Goal: Find specific page/section: Find specific page/section

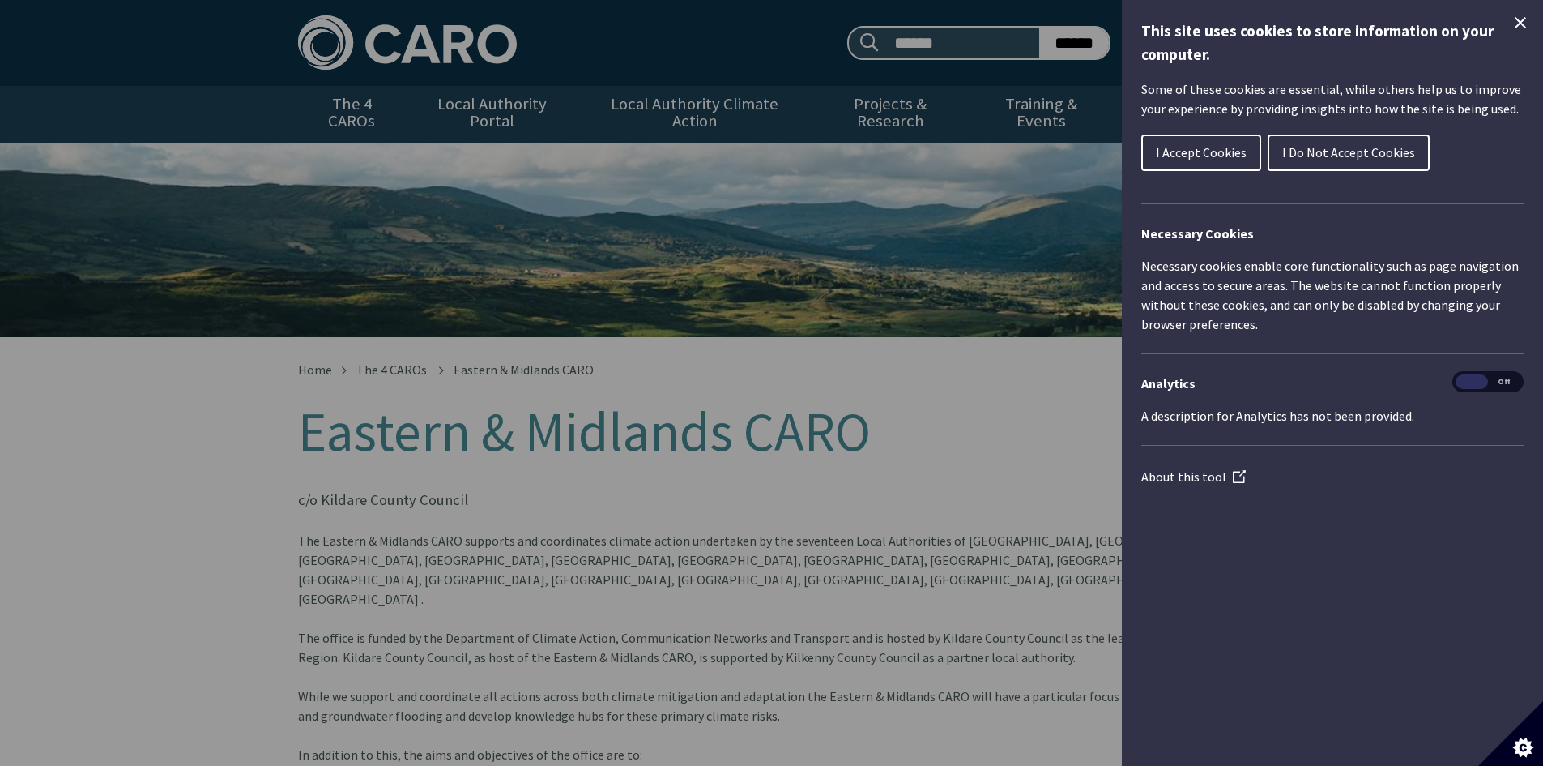
click at [391, 352] on div "Cookie preferences" at bounding box center [771, 383] width 1543 height 766
click at [1208, 155] on span "I Accept Cookies" at bounding box center [1201, 152] width 91 height 16
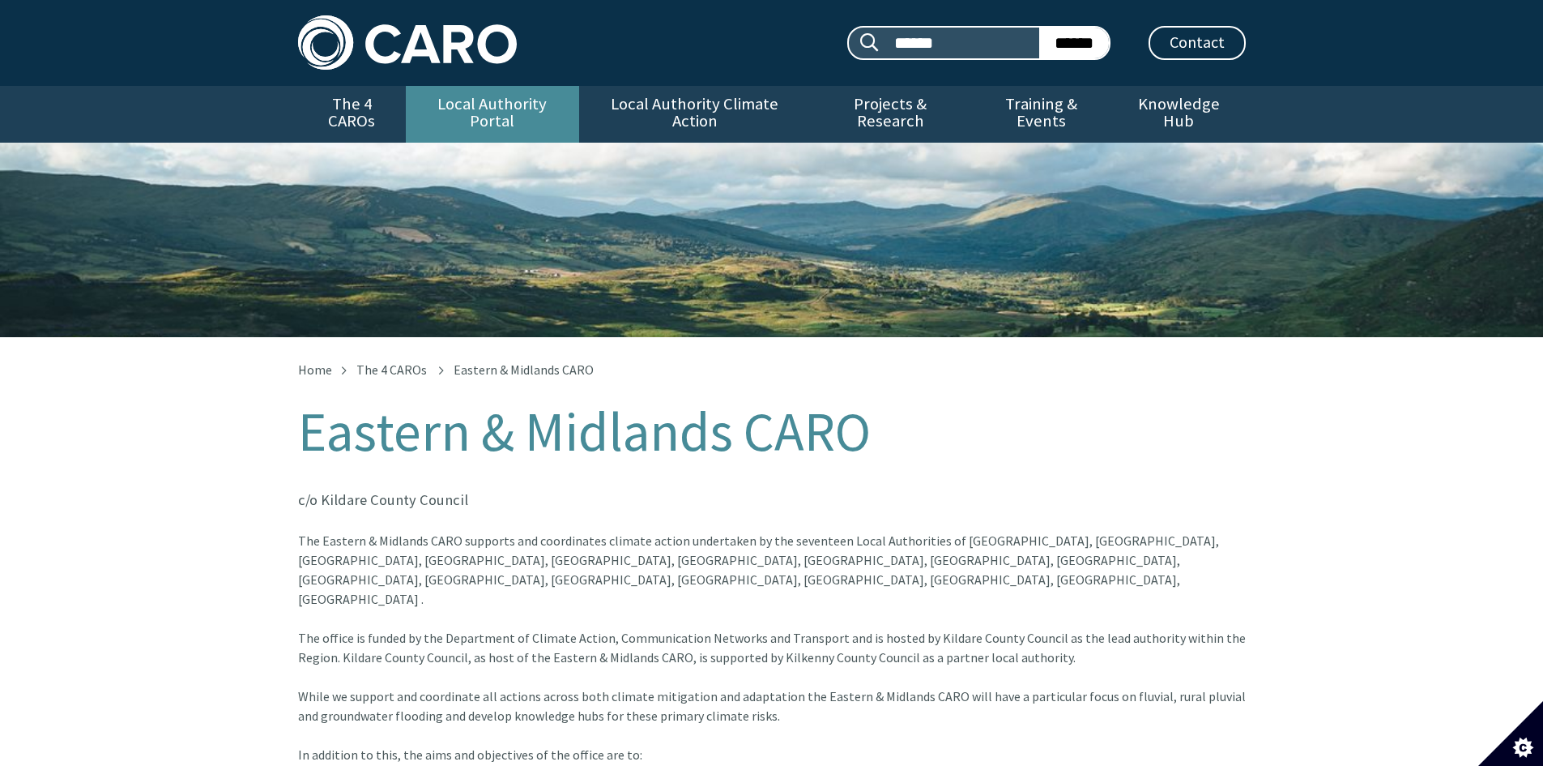
click at [544, 105] on link "Local Authority Portal" at bounding box center [492, 114] width 173 height 57
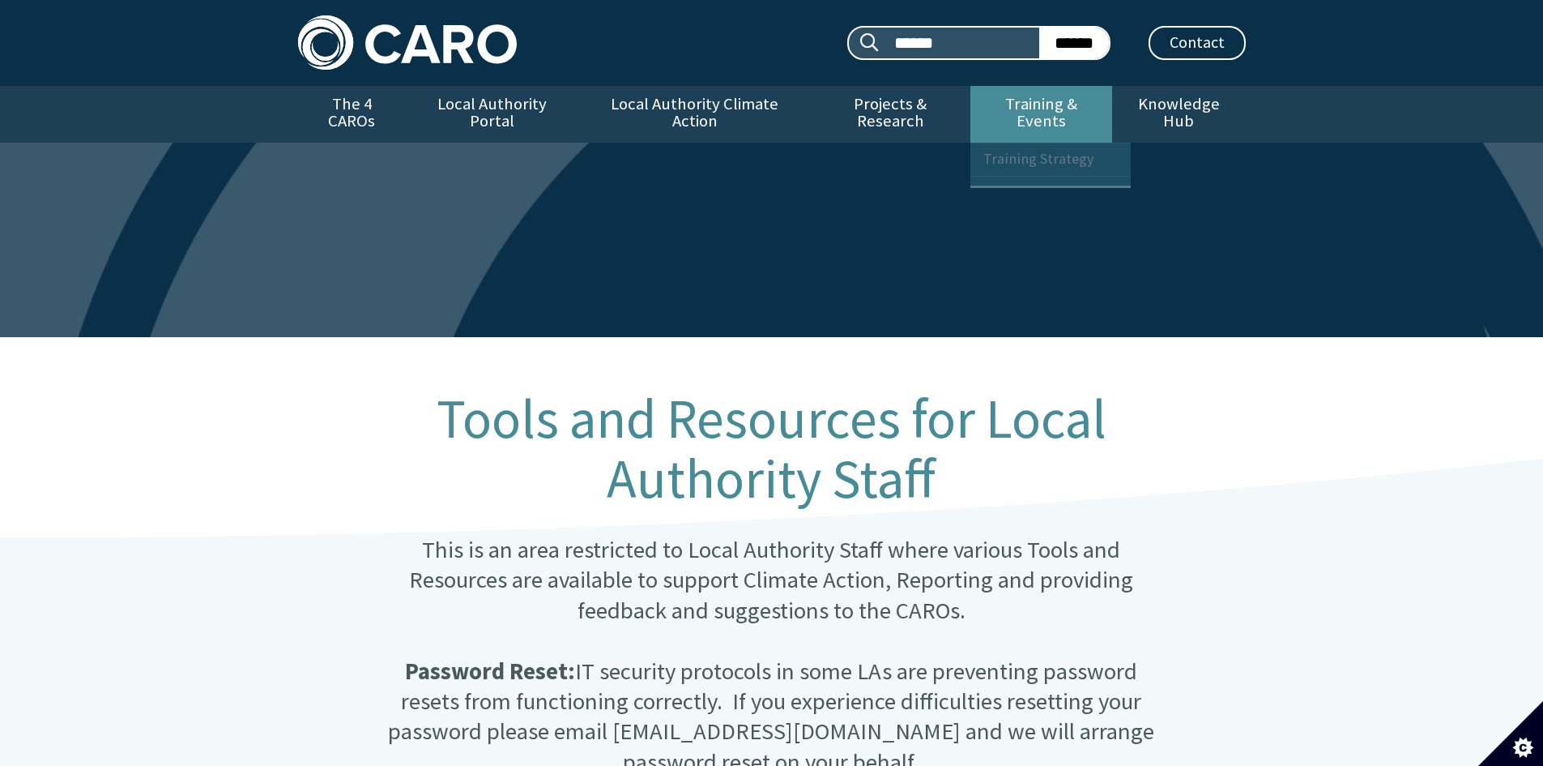
click at [992, 109] on link "Training & Events" at bounding box center [1042, 114] width 142 height 57
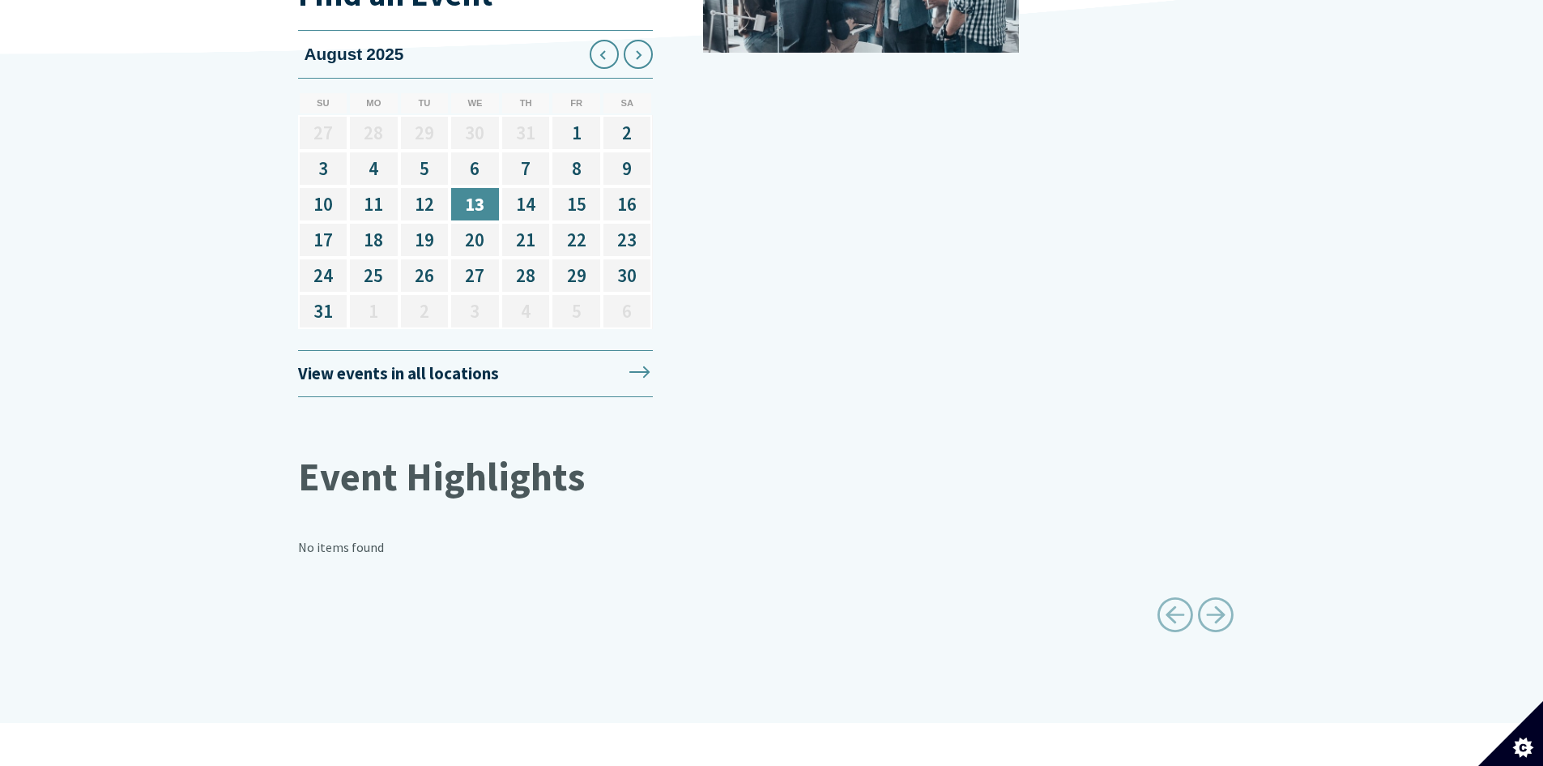
scroll to position [2188, 0]
click at [640, 40] on icon at bounding box center [638, 53] width 26 height 26
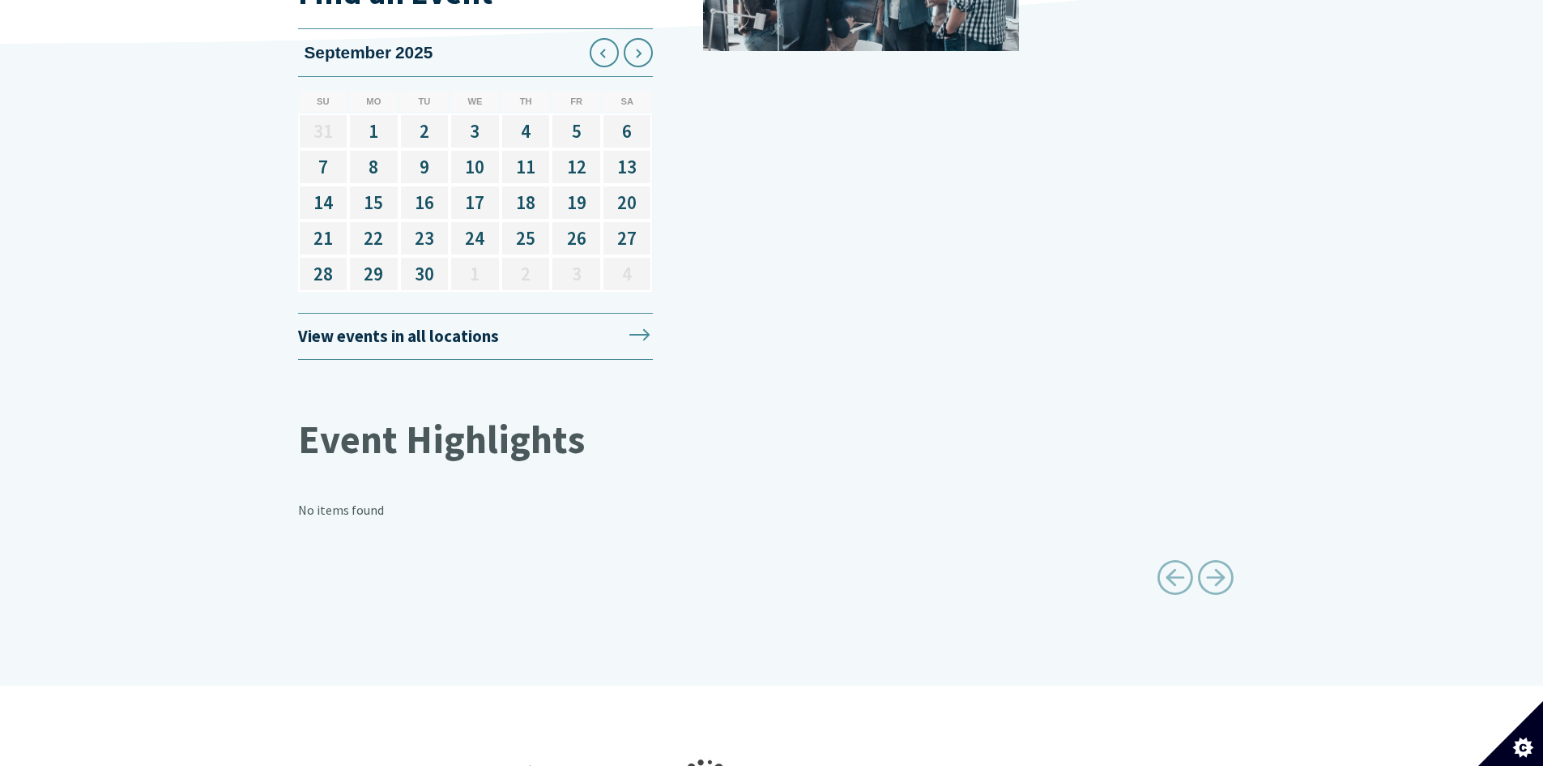
click at [640, 40] on icon at bounding box center [638, 53] width 26 height 26
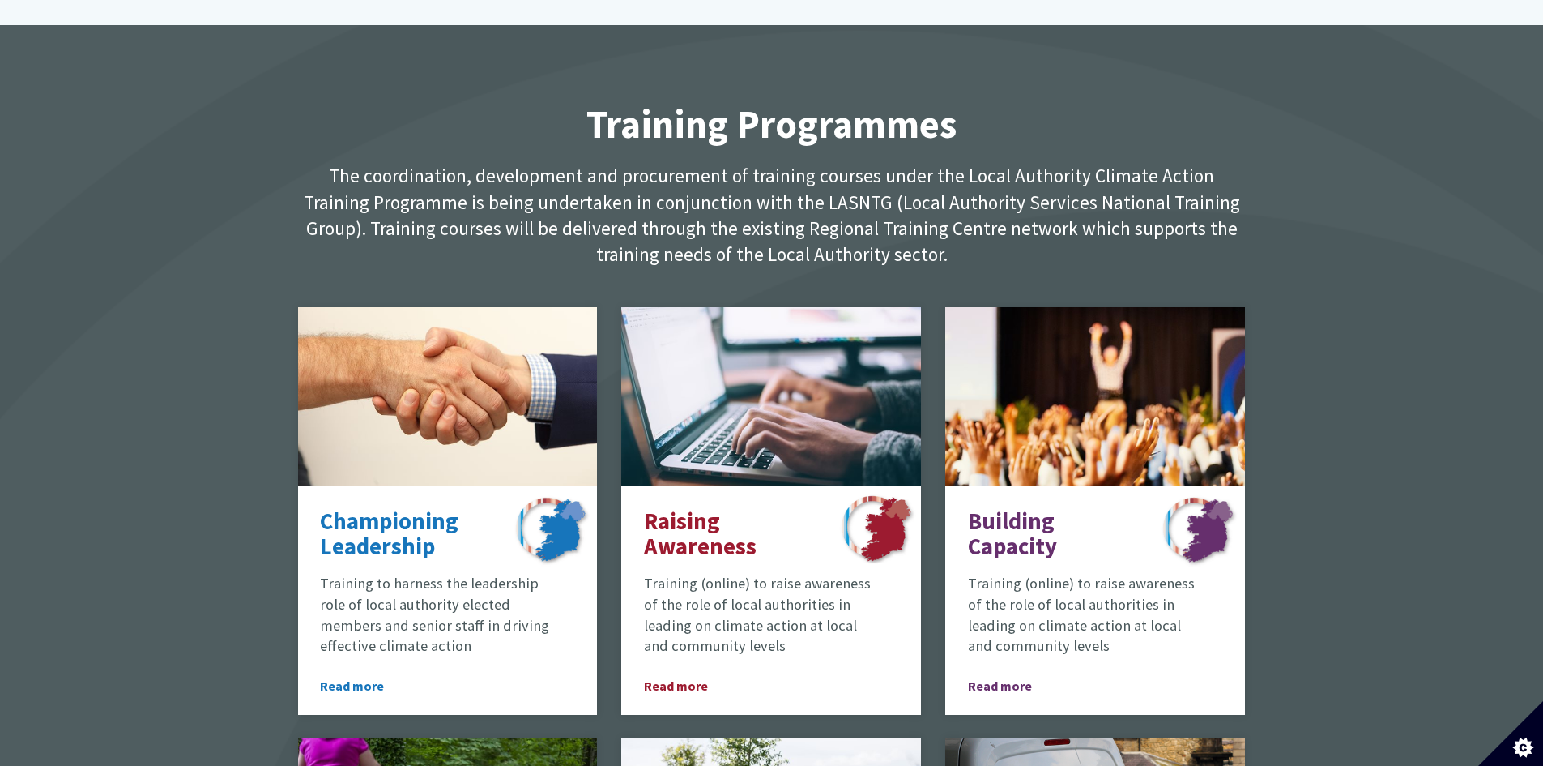
scroll to position [729, 0]
